Goal: Task Accomplishment & Management: Complete application form

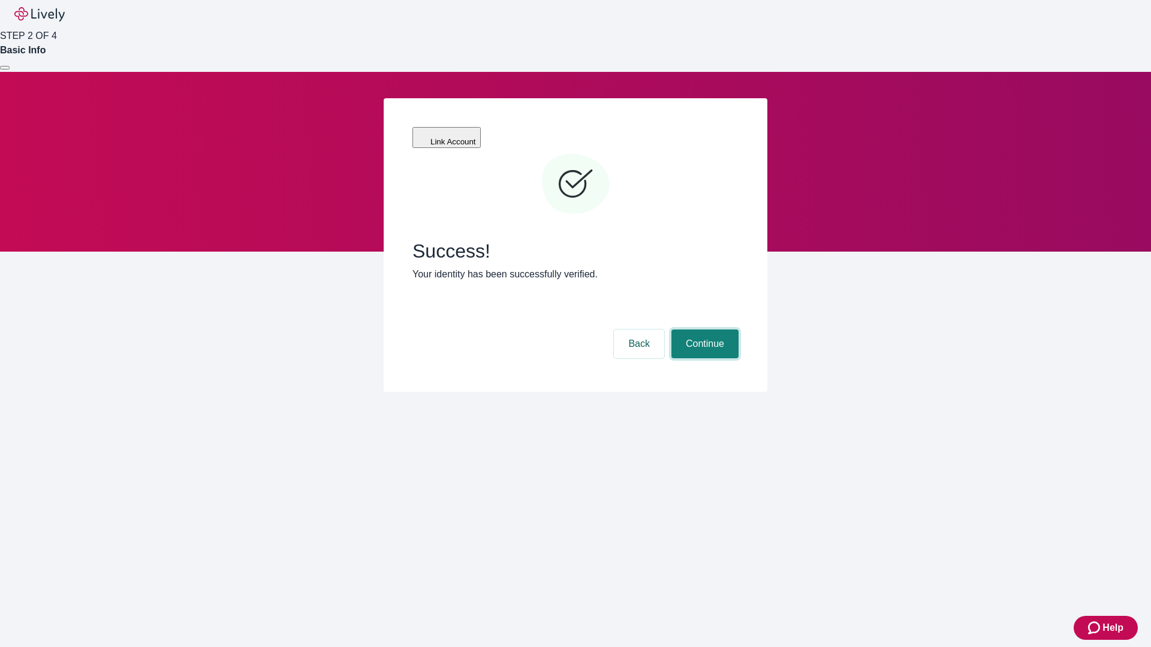
click at [703, 330] on button "Continue" at bounding box center [704, 344] width 67 height 29
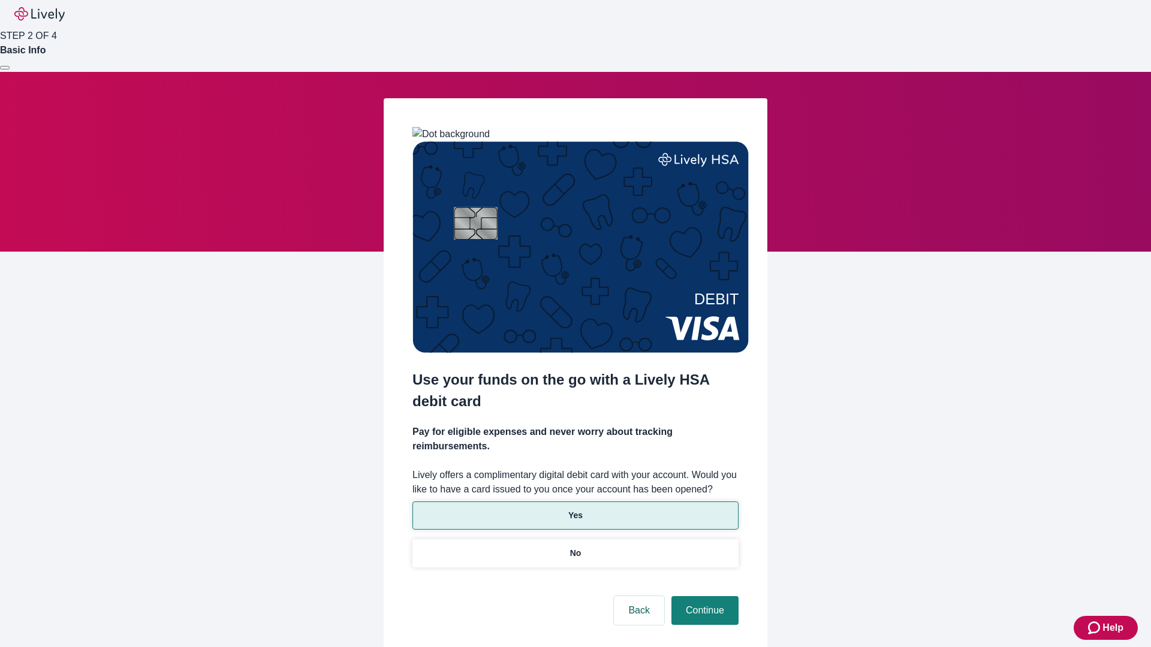
click at [575, 509] on p "Yes" at bounding box center [575, 515] width 14 height 13
click at [703, 596] on button "Continue" at bounding box center [704, 610] width 67 height 29
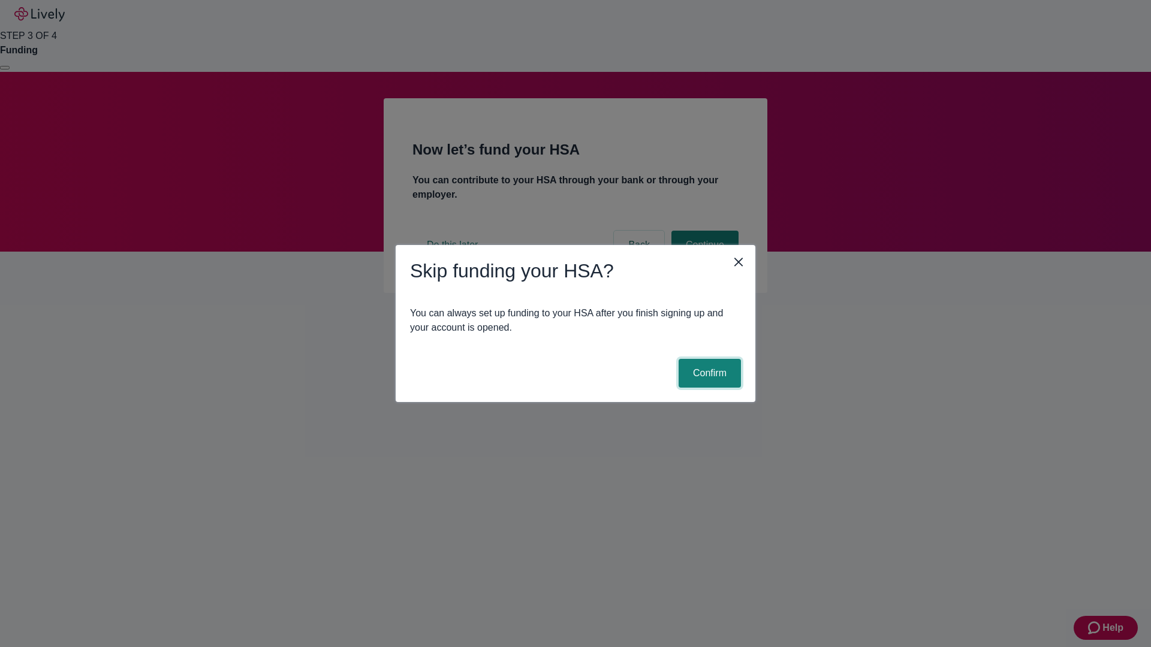
click at [708, 373] on button "Confirm" at bounding box center [709, 373] width 62 height 29
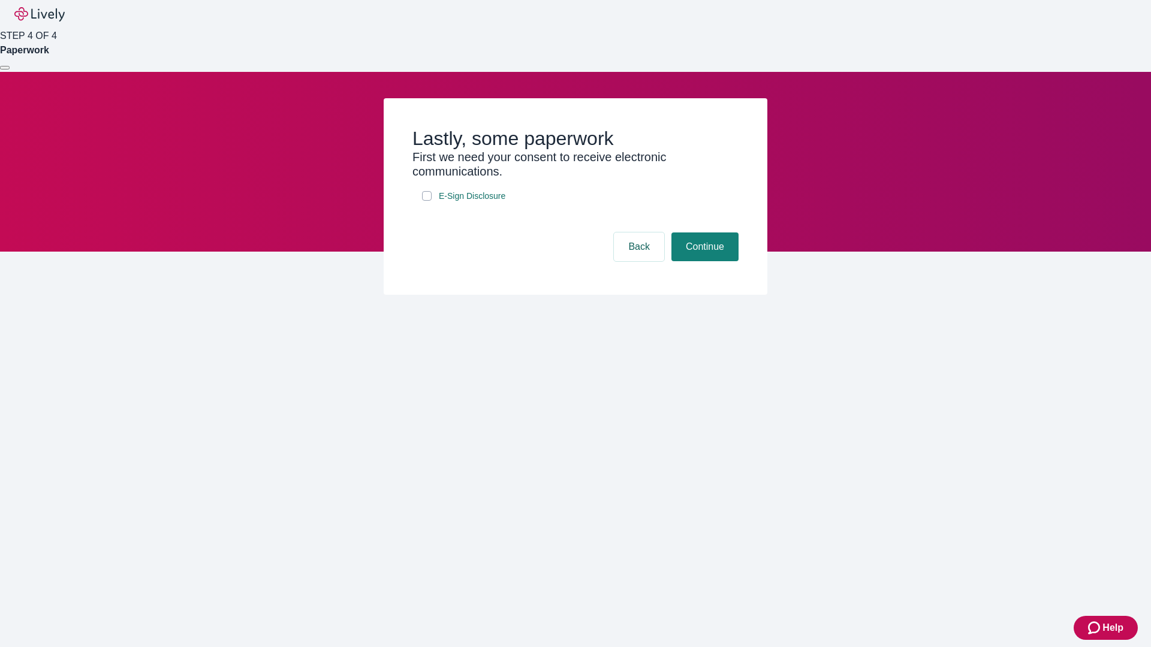
click at [427, 201] on input "E-Sign Disclosure" at bounding box center [427, 196] width 10 height 10
checkbox input "true"
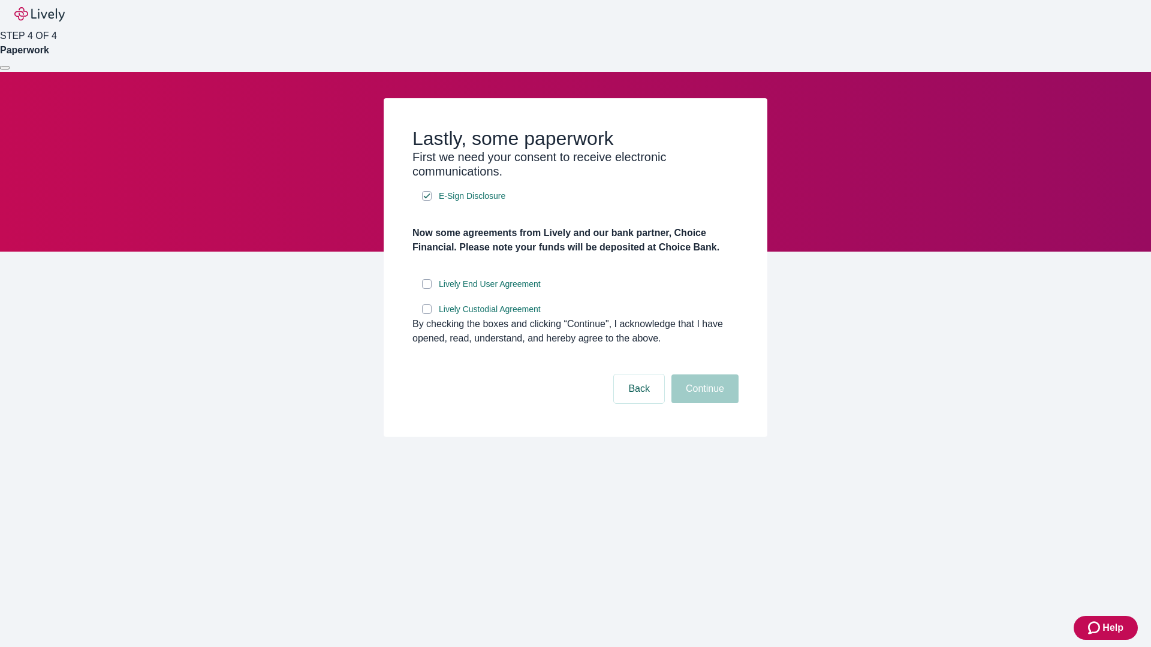
click at [427, 289] on input "Lively End User Agreement" at bounding box center [427, 284] width 10 height 10
checkbox input "true"
click at [427, 314] on input "Lively Custodial Agreement" at bounding box center [427, 309] width 10 height 10
checkbox input "true"
click at [703, 403] on button "Continue" at bounding box center [704, 389] width 67 height 29
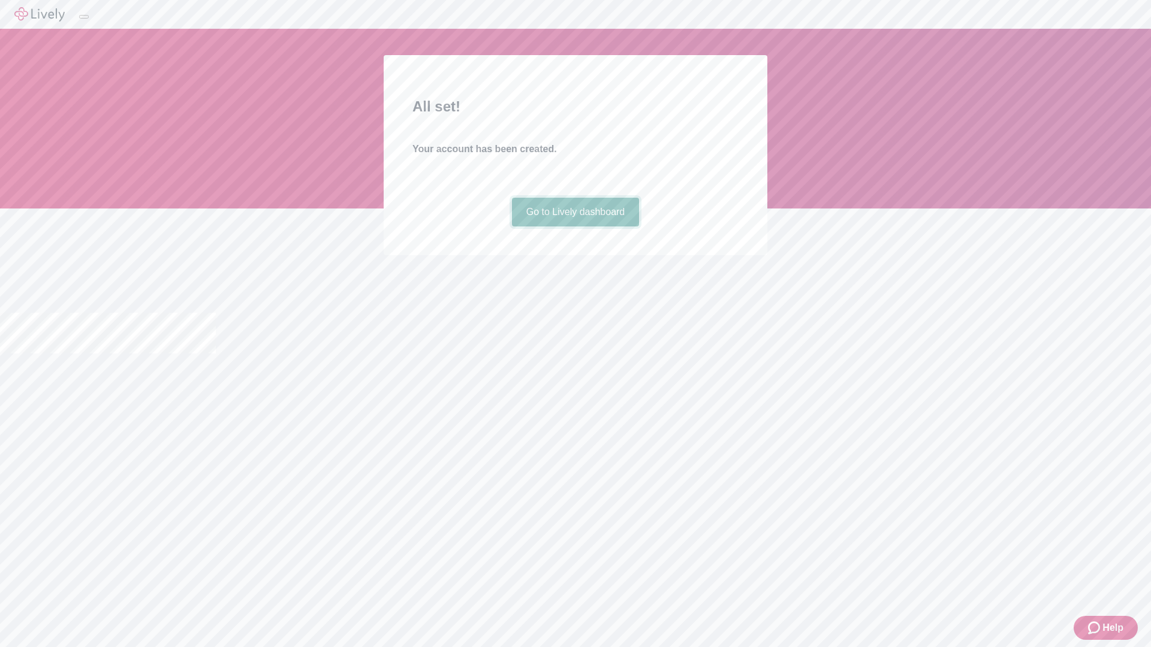
click at [575, 227] on link "Go to Lively dashboard" at bounding box center [576, 212] width 128 height 29
